Goal: Task Accomplishment & Management: Manage account settings

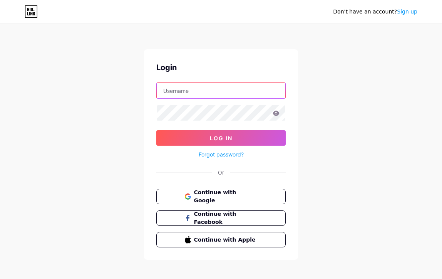
click at [182, 91] on input "text" at bounding box center [221, 90] width 129 height 15
paste input "director@danceworksnewyorkcity.com"
type input "director@danceworksnewyorkcity.com"
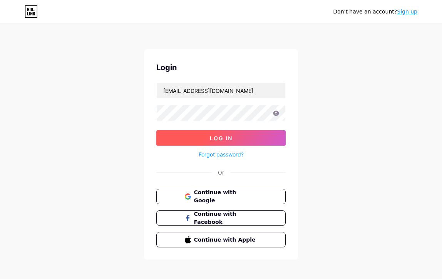
click at [211, 137] on span "Log In" at bounding box center [221, 138] width 23 height 7
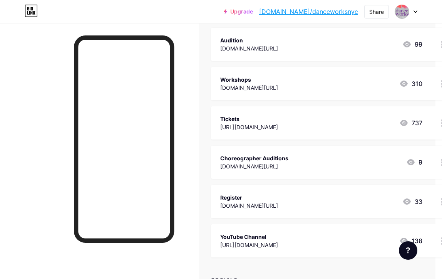
scroll to position [248, 7]
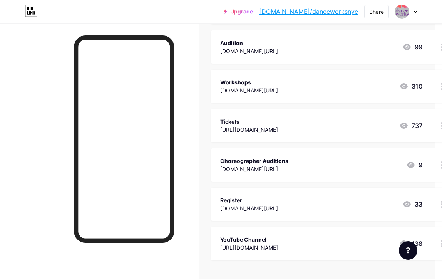
click at [278, 118] on div "Tickets" at bounding box center [249, 121] width 58 height 8
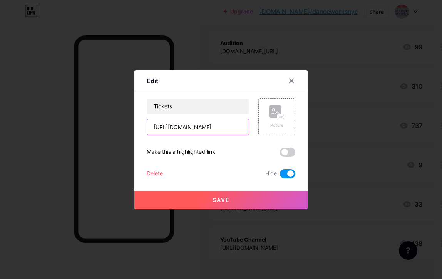
click at [207, 127] on input "[URL][DOMAIN_NAME]" at bounding box center [198, 126] width 102 height 15
click at [227, 125] on input "[URL][DOMAIN_NAME]" at bounding box center [198, 126] width 102 height 15
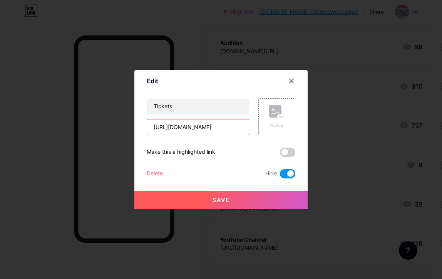
paste input "danceworksnewyorkcity.com/tickets"
type input "[URL][DOMAIN_NAME]"
click at [282, 156] on label at bounding box center [287, 151] width 15 height 9
click at [280, 154] on input "checkbox" at bounding box center [280, 154] width 0 height 0
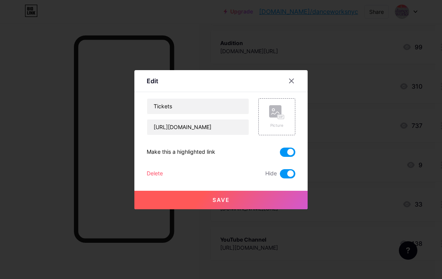
scroll to position [0, 0]
click at [289, 177] on span at bounding box center [287, 173] width 15 height 9
click at [280, 175] on input "checkbox" at bounding box center [280, 175] width 0 height 0
click at [221, 199] on span "Save" at bounding box center [220, 199] width 17 height 7
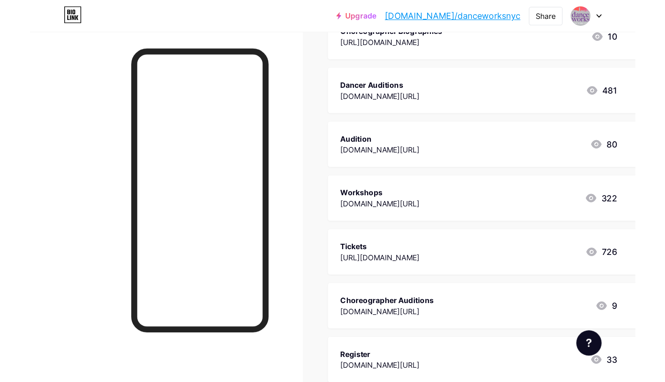
scroll to position [191, 0]
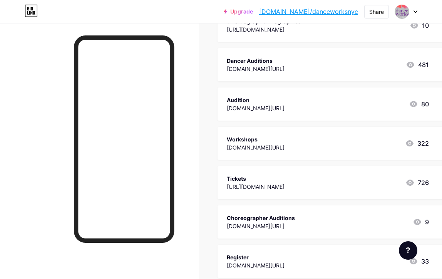
click at [268, 196] on div "Tickets [URL][DOMAIN_NAME] 726" at bounding box center [336, 182] width 239 height 33
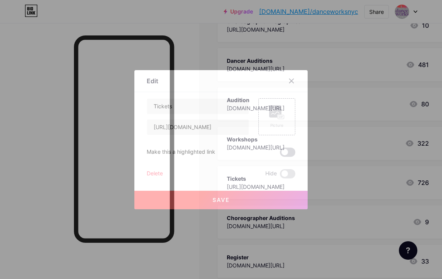
click at [288, 151] on span at bounding box center [287, 151] width 15 height 9
click at [280, 154] on input "checkbox" at bounding box center [280, 154] width 0 height 0
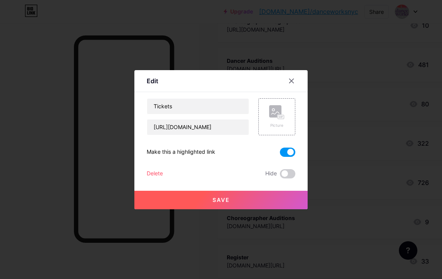
click at [232, 194] on button "Save" at bounding box center [220, 199] width 173 height 18
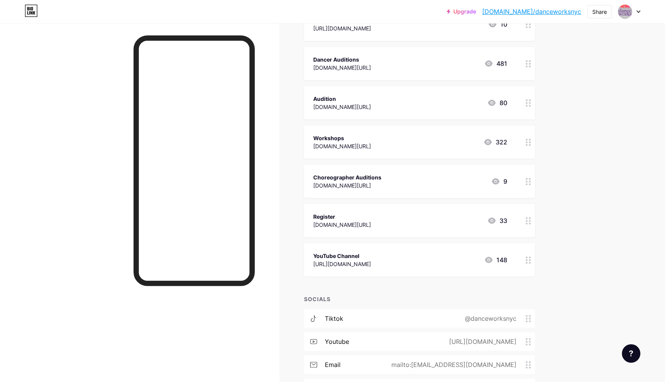
scroll to position [237, 0]
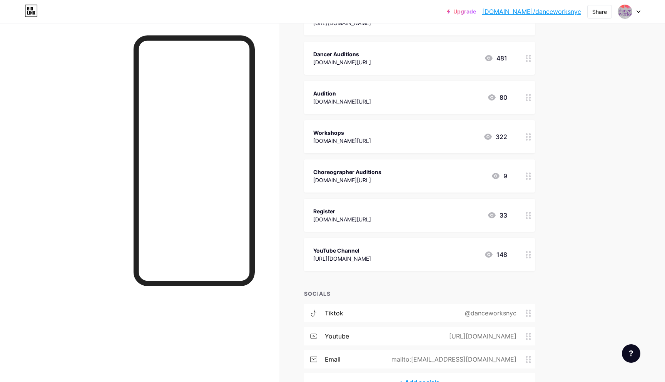
click at [441, 254] on circle at bounding box center [527, 255] width 2 height 2
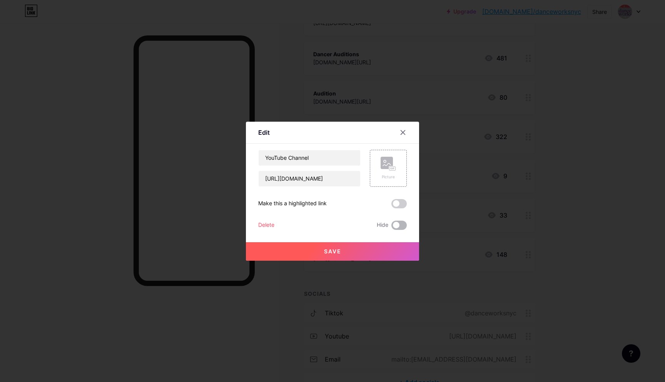
click at [396, 224] on span at bounding box center [398, 225] width 15 height 9
click at [391, 227] on input "checkbox" at bounding box center [391, 227] width 0 height 0
click at [319, 251] on button "Save" at bounding box center [332, 251] width 173 height 18
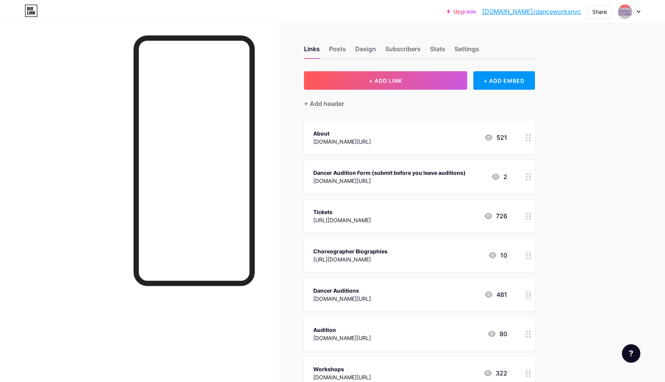
scroll to position [0, 0]
